Goal: Find specific page/section: Find specific page/section

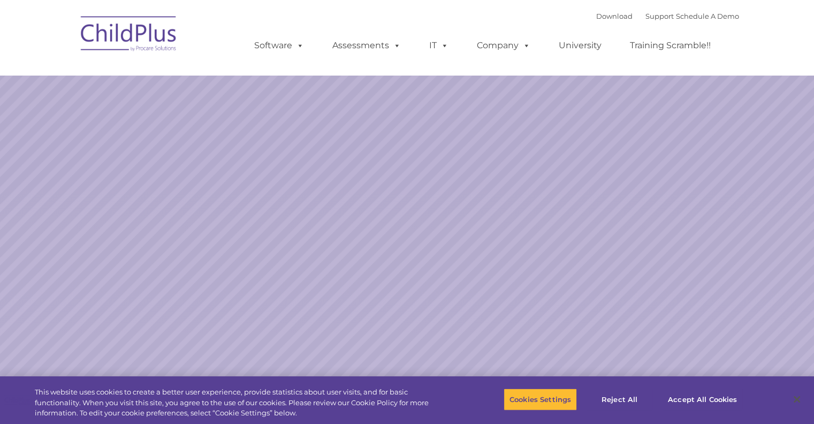
select select "MEDIUM"
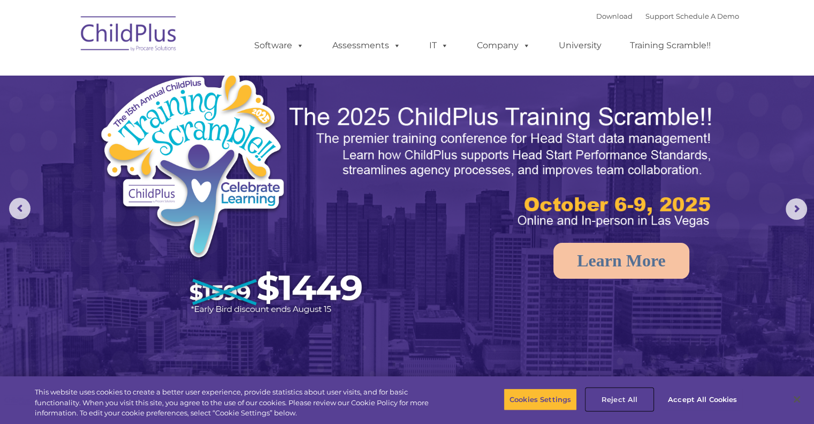
click at [617, 399] on button "Reject All" at bounding box center [619, 399] width 67 height 22
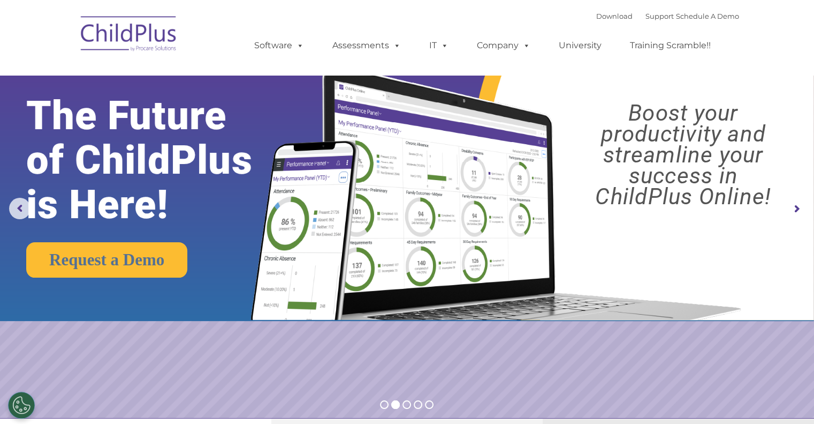
click at [133, 23] on img at bounding box center [128, 36] width 107 height 54
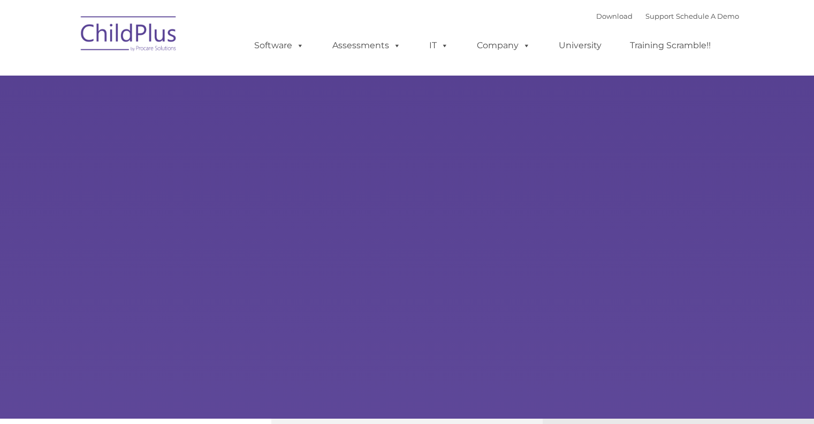
type input ""
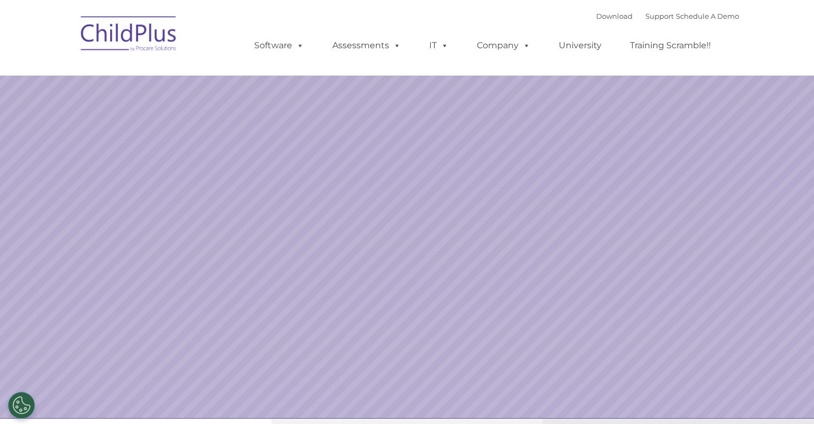
select select "MEDIUM"
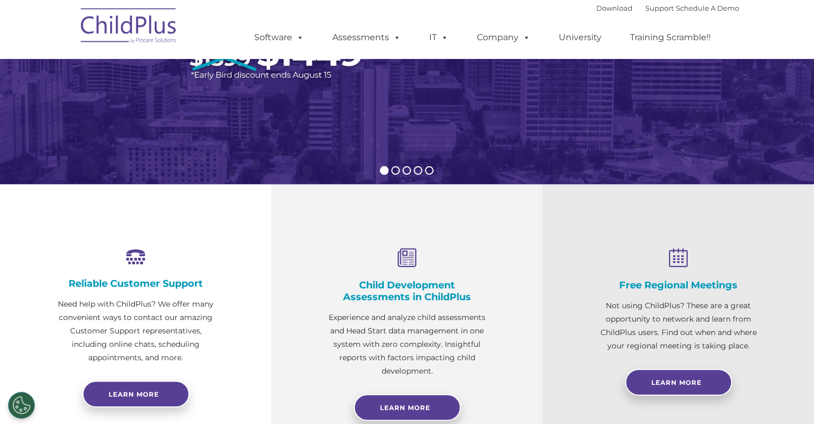
scroll to position [152, 0]
